Goal: Information Seeking & Learning: Learn about a topic

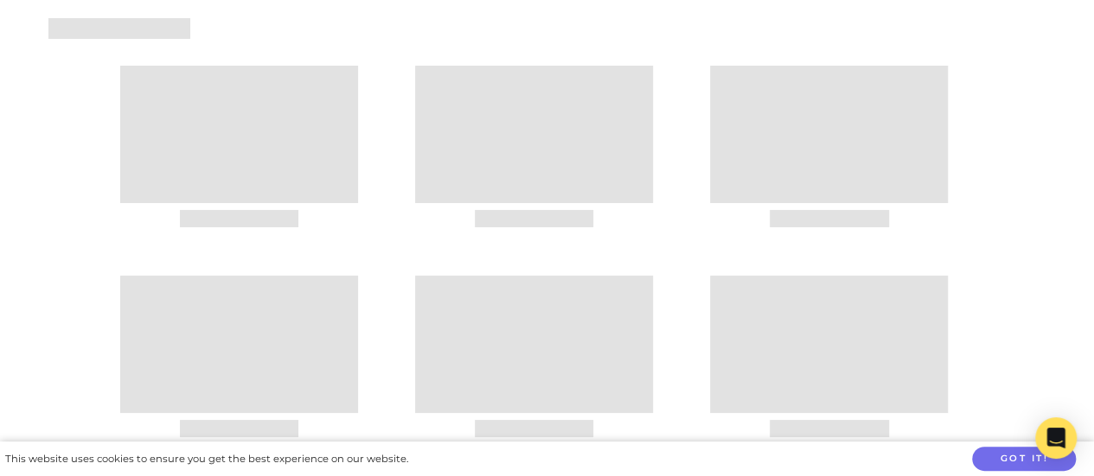
scroll to position [259, 0]
click at [1006, 462] on button "Got it!" at bounding box center [1024, 459] width 104 height 25
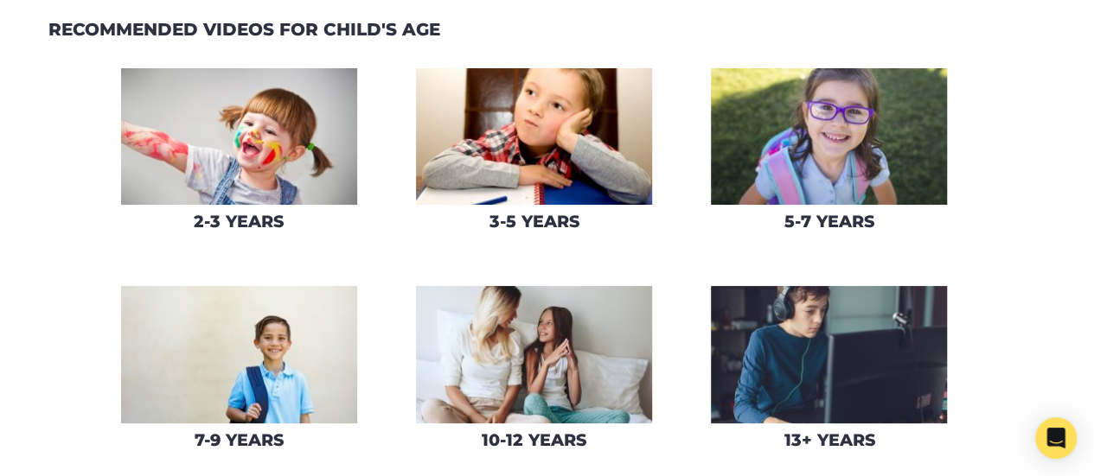
scroll to position [0, 0]
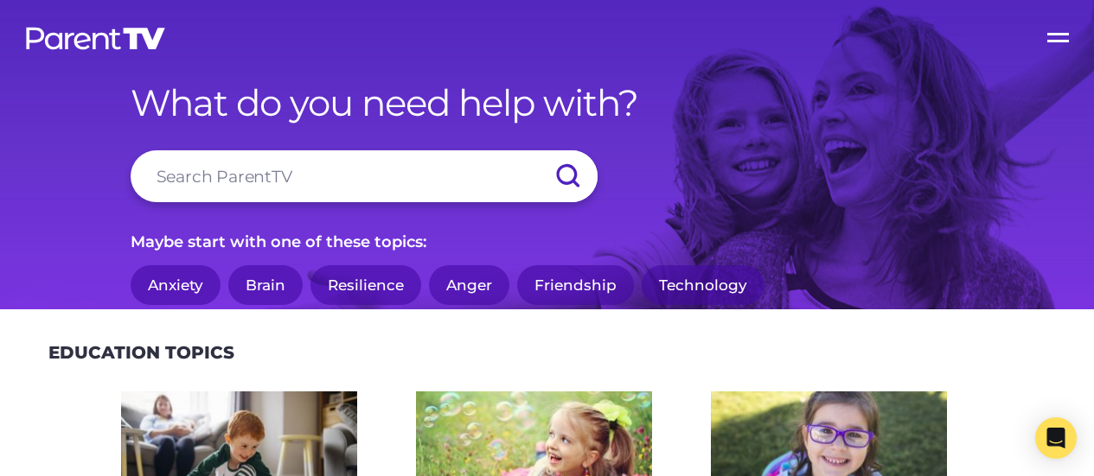
scroll to position [3492, 0]
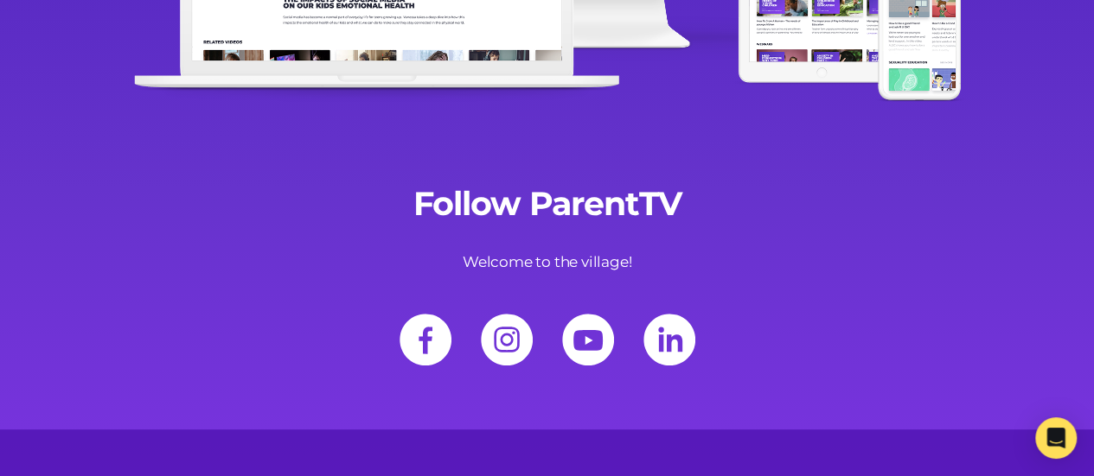
click at [839, 270] on div "Follow ParentTV Welcome to the village!" at bounding box center [547, 285] width 1094 height 288
click at [669, 195] on div "Follow ParentTV Welcome to the village!" at bounding box center [547, 285] width 1094 height 288
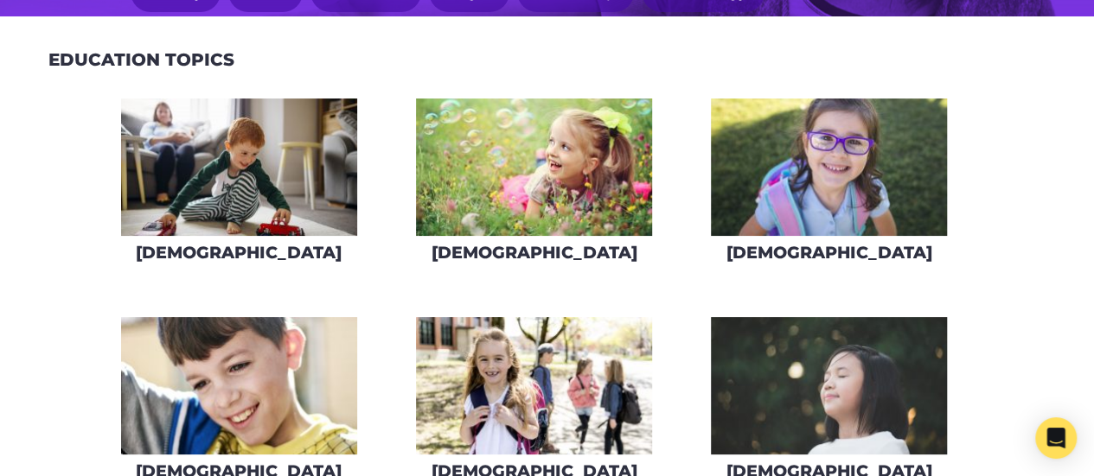
scroll to position [0, 0]
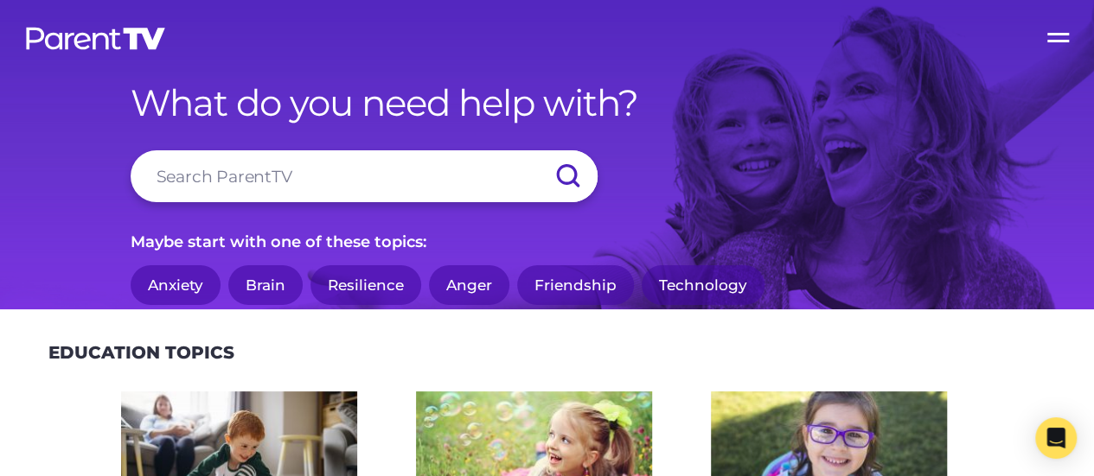
click at [575, 291] on link "Friendship" at bounding box center [575, 285] width 117 height 41
